Goal: Information Seeking & Learning: Learn about a topic

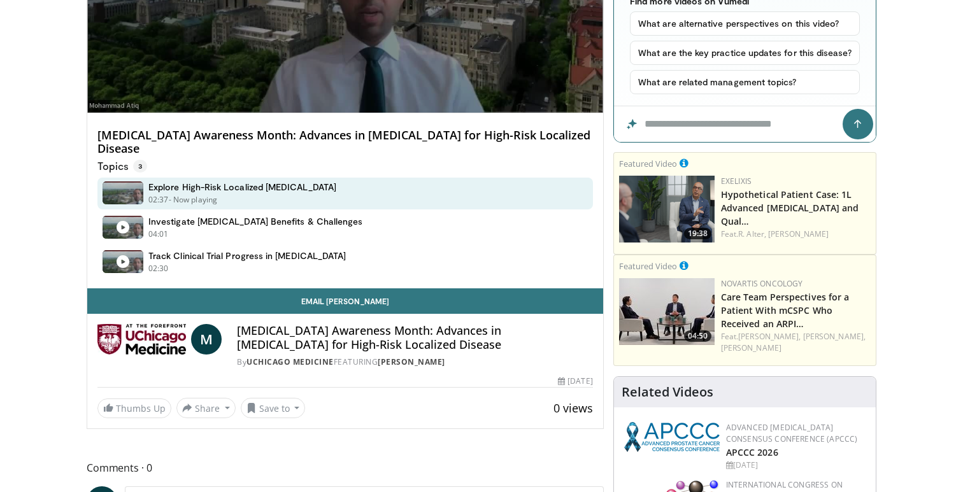
scroll to position [279, 0]
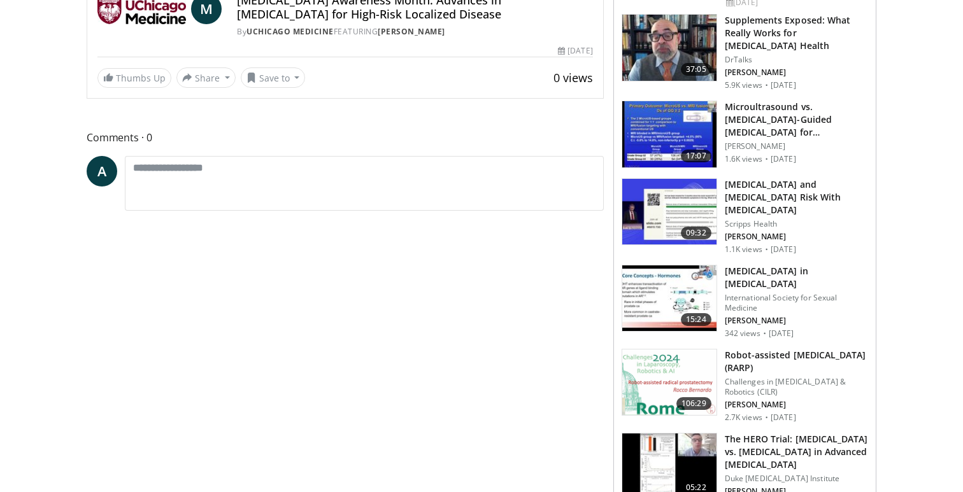
scroll to position [279, 0]
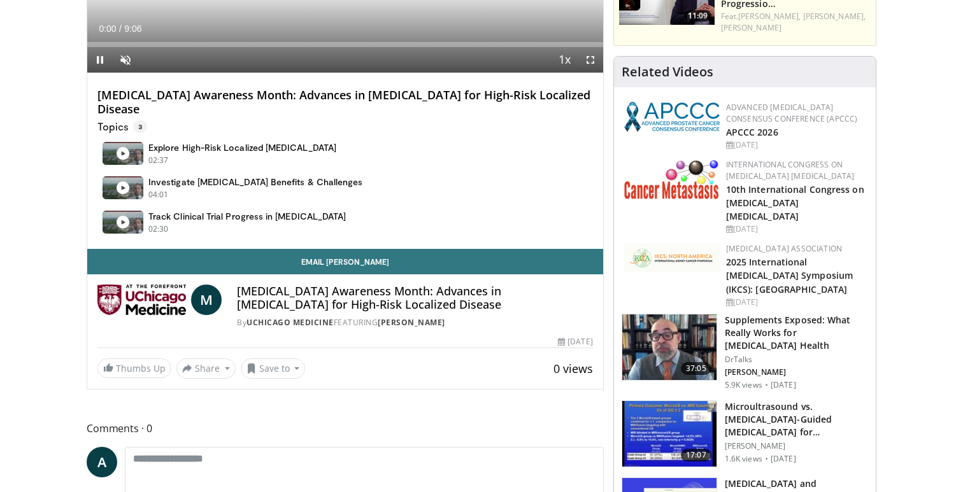
scroll to position [279, 0]
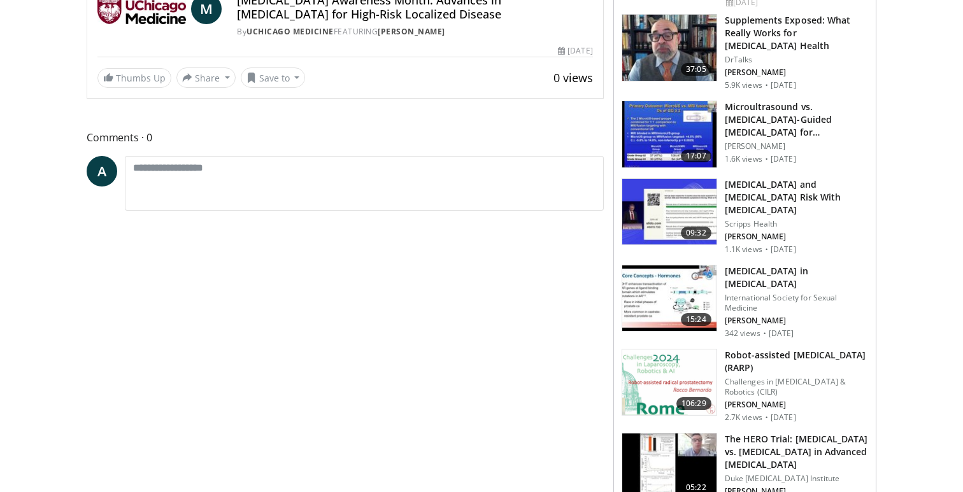
scroll to position [279, 0]
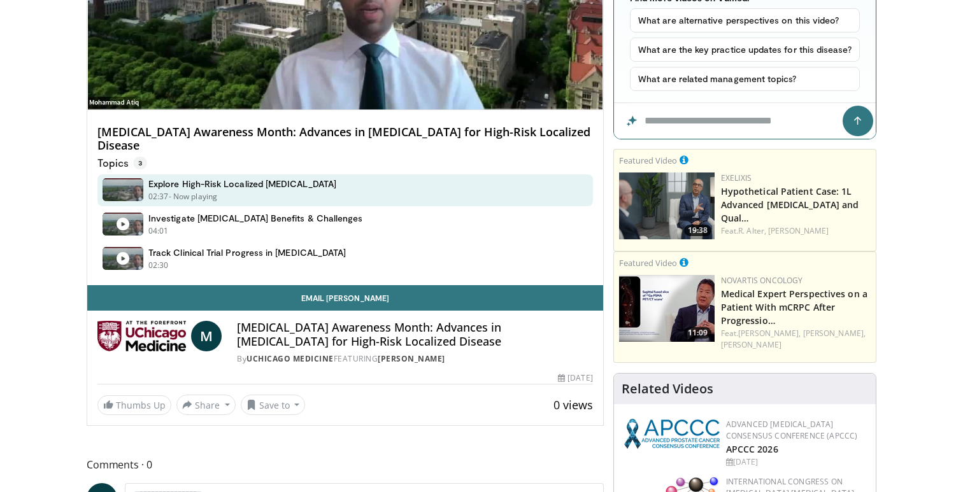
click at [385, 137] on h4 "[MEDICAL_DATA] Awareness Month: Advances in [MEDICAL_DATA] for High-Risk Locali…" at bounding box center [344, 138] width 495 height 27
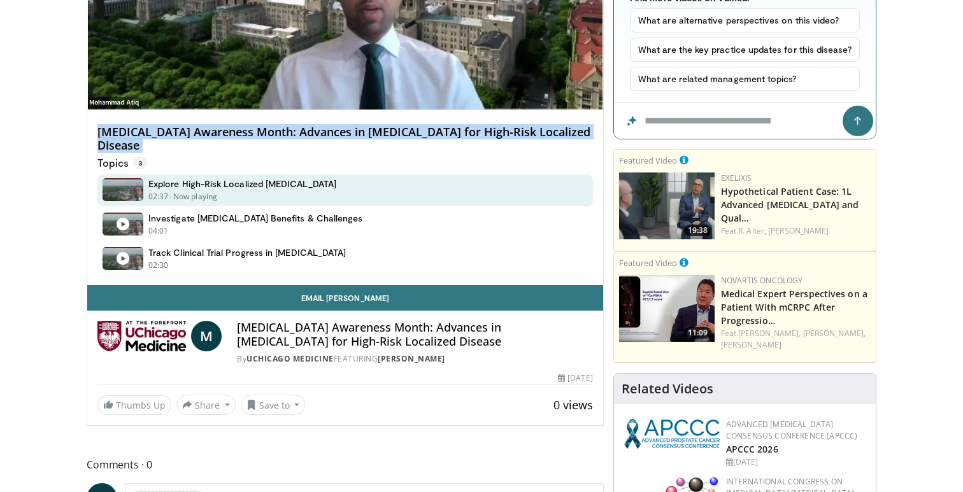
click at [385, 137] on h4 "[MEDICAL_DATA] Awareness Month: Advances in [MEDICAL_DATA] for High-Risk Locali…" at bounding box center [344, 138] width 495 height 27
copy div "[MEDICAL_DATA] Awareness Month: Advances in [MEDICAL_DATA] for High-Risk Locali…"
